Goal: Information Seeking & Learning: Learn about a topic

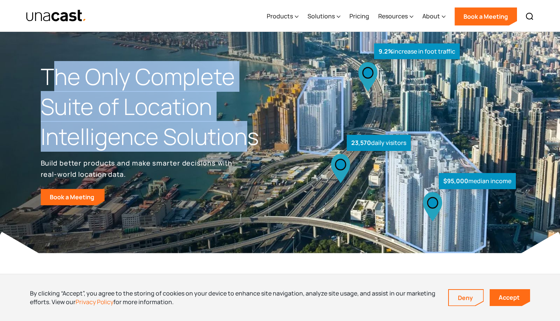
drag, startPoint x: 57, startPoint y: 78, endPoint x: 245, endPoint y: 139, distance: 198.3
click at [244, 139] on h1 "The Only Complete Suite of Location Intelligence Solutions" at bounding box center [160, 106] width 239 height 89
click at [245, 139] on h1 "The Only Complete Suite of Location Intelligence Solutions" at bounding box center [160, 106] width 239 height 89
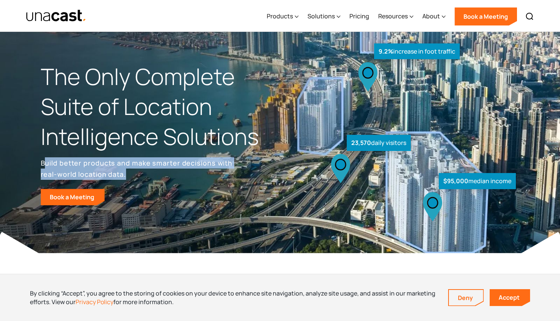
drag, startPoint x: 50, startPoint y: 161, endPoint x: 162, endPoint y: 173, distance: 112.5
click at [162, 173] on p "Build better products and make smarter decisions with real-world location data." at bounding box center [138, 168] width 195 height 22
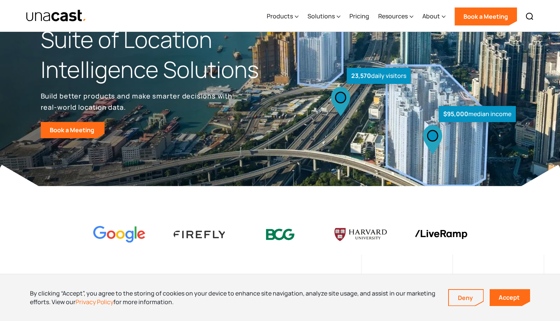
scroll to position [68, 0]
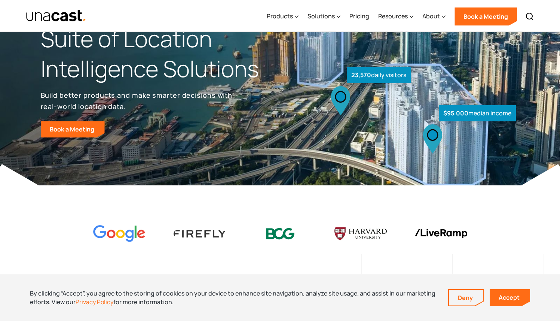
drag, startPoint x: 512, startPoint y: 296, endPoint x: 508, endPoint y: 295, distance: 4.3
click at [512, 296] on link "Accept" at bounding box center [510, 297] width 40 height 17
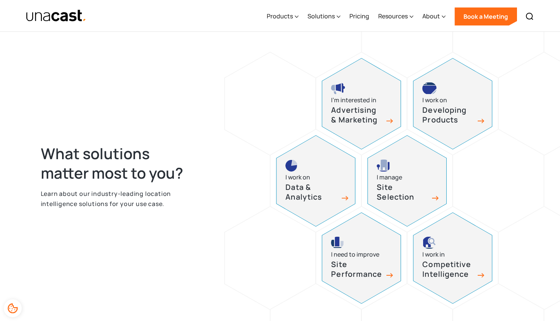
scroll to position [290, 0]
click at [346, 256] on div "I need to improve" at bounding box center [355, 254] width 48 height 10
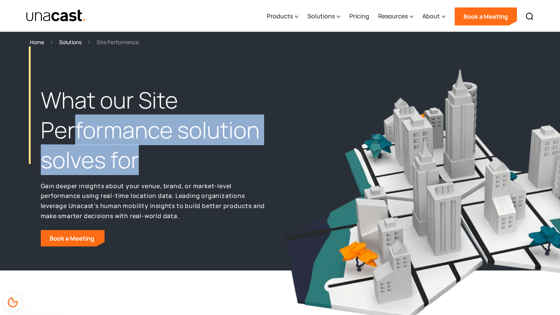
drag, startPoint x: 100, startPoint y: 129, endPoint x: 137, endPoint y: 170, distance: 55.1
click at [137, 170] on h1 "What our Site Performance solution solves for" at bounding box center [153, 129] width 225 height 89
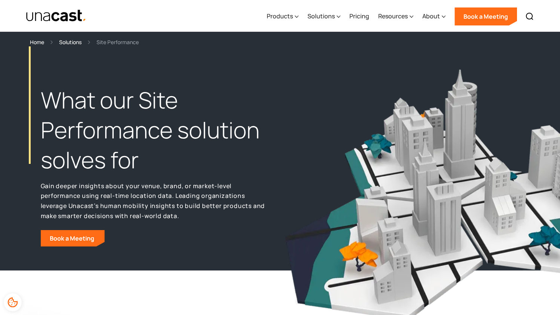
drag, startPoint x: 137, startPoint y: 170, endPoint x: 128, endPoint y: 169, distance: 8.2
click at [134, 169] on h1 "What our Site Performance solution solves for" at bounding box center [153, 129] width 225 height 89
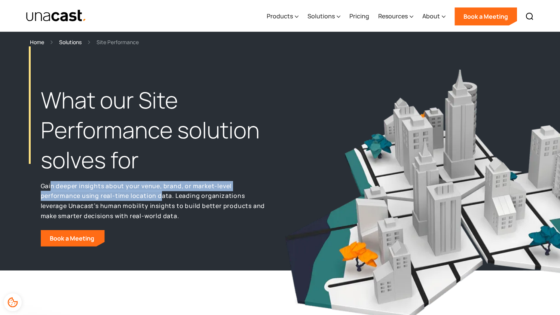
drag, startPoint x: 134, startPoint y: 191, endPoint x: 161, endPoint y: 192, distance: 26.6
click at [161, 192] on p "Gain deeper insights about your venue, brand, or market-level performance using…" at bounding box center [153, 201] width 225 height 40
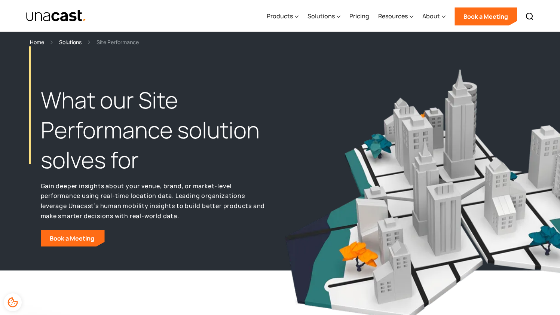
drag, startPoint x: 161, startPoint y: 192, endPoint x: 141, endPoint y: 192, distance: 19.1
click at [158, 192] on p "Gain deeper insights about your venue, brand, or market-level performance using…" at bounding box center [153, 201] width 225 height 40
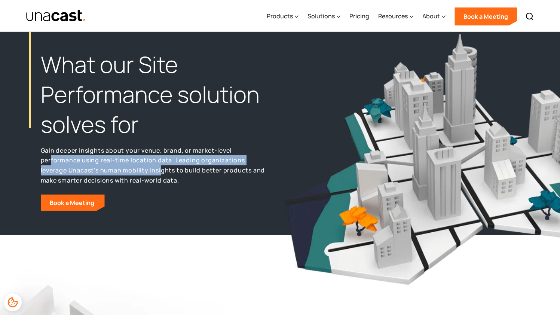
drag, startPoint x: 51, startPoint y: 165, endPoint x: 161, endPoint y: 167, distance: 109.7
click at [161, 167] on p "Gain deeper insights about your venue, brand, or market-level performance using…" at bounding box center [153, 166] width 225 height 40
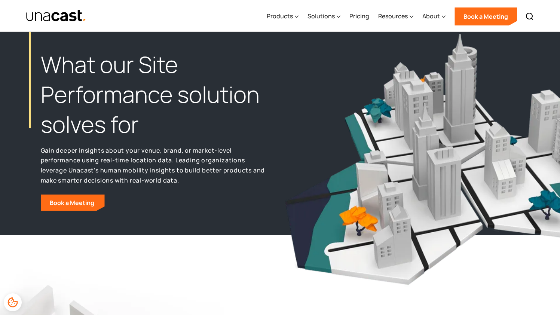
scroll to position [36, 1]
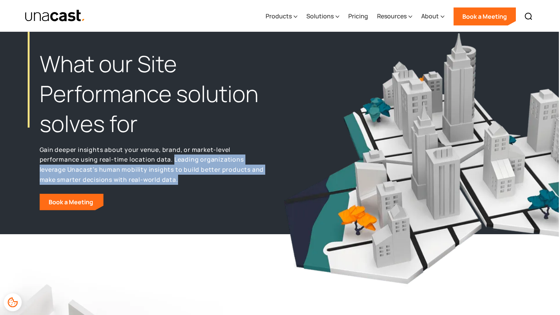
drag, startPoint x: 174, startPoint y: 161, endPoint x: 199, endPoint y: 180, distance: 31.7
click at [199, 180] on p "Gain deeper insights about your venue, brand, or market-level performance using…" at bounding box center [152, 165] width 225 height 40
drag, startPoint x: 199, startPoint y: 180, endPoint x: 194, endPoint y: 179, distance: 4.6
click at [198, 180] on p "Gain deeper insights about your venue, brand, or market-level performance using…" at bounding box center [152, 165] width 225 height 40
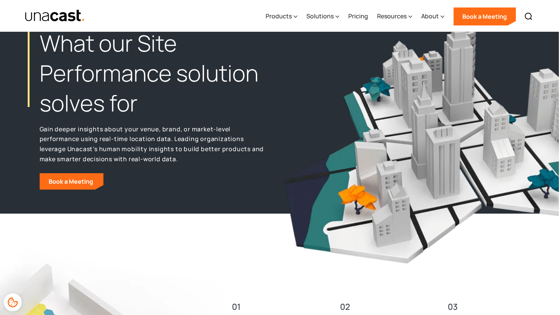
scroll to position [59, 1]
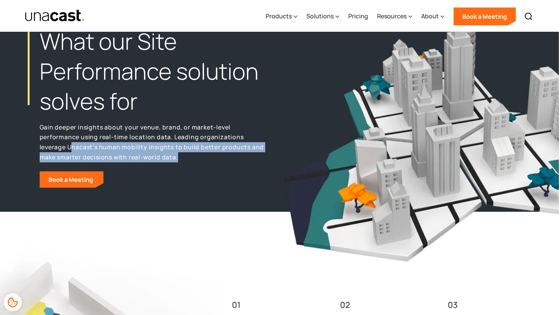
drag, startPoint x: 72, startPoint y: 146, endPoint x: 218, endPoint y: 161, distance: 146.4
click at [218, 161] on p "Gain deeper insights about your venue, brand, or market-level performance using…" at bounding box center [152, 142] width 225 height 40
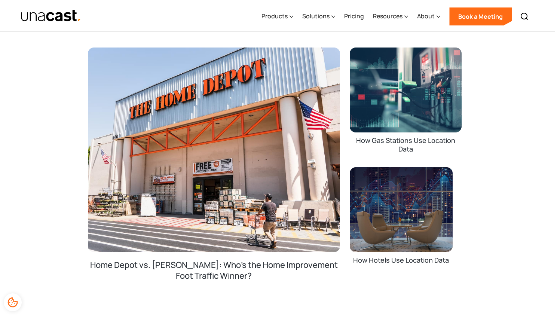
scroll to position [1916, 6]
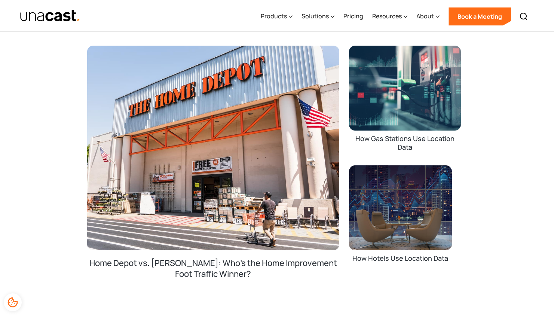
click at [187, 266] on div "Home Depot vs. Lowe's: Who's the Home Improvement Foot Traffic Winner?" at bounding box center [213, 277] width 253 height 39
